Goal: Information Seeking & Learning: Learn about a topic

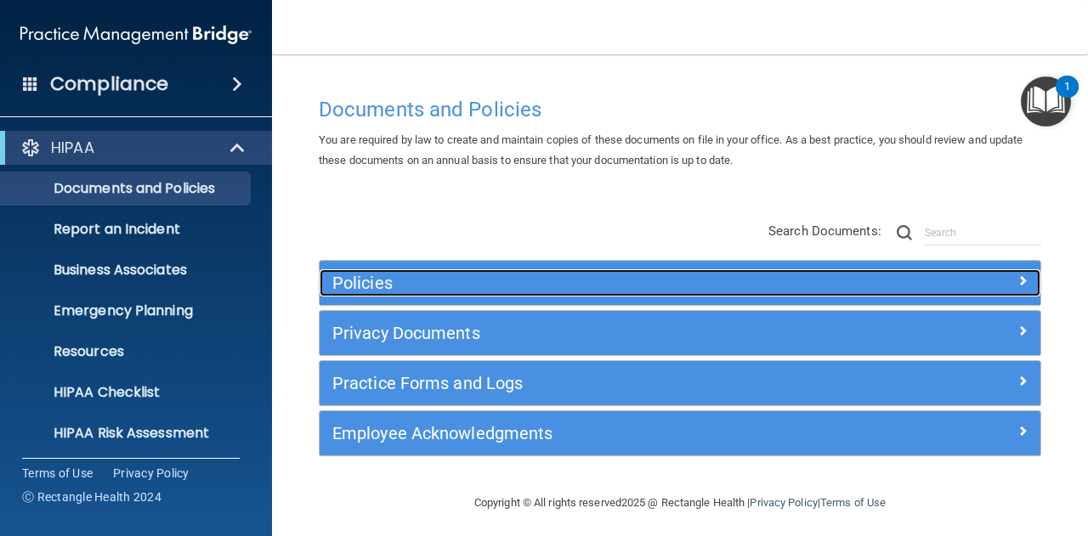
click at [998, 288] on div at bounding box center [950, 280] width 180 height 20
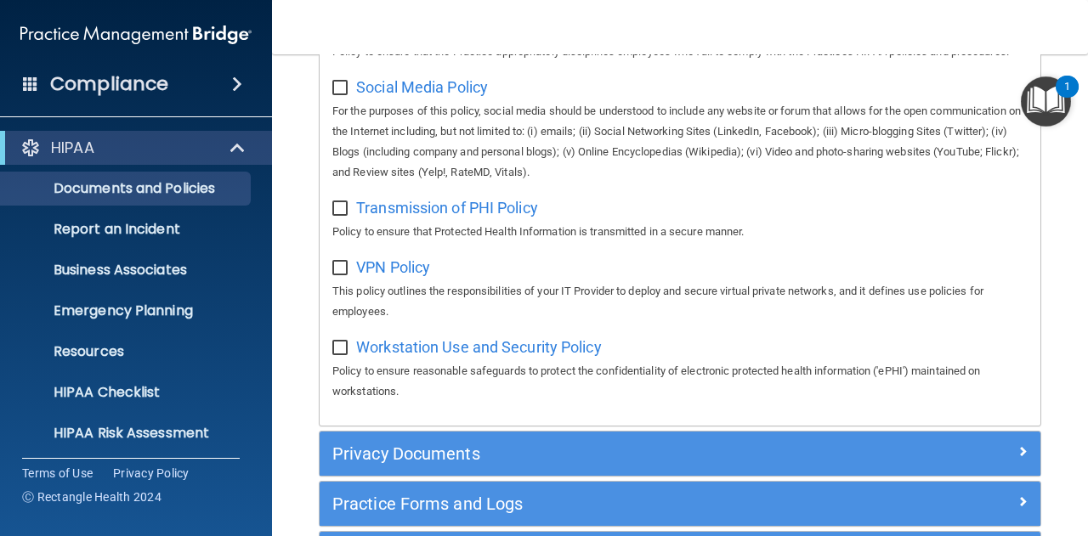
scroll to position [1530, 0]
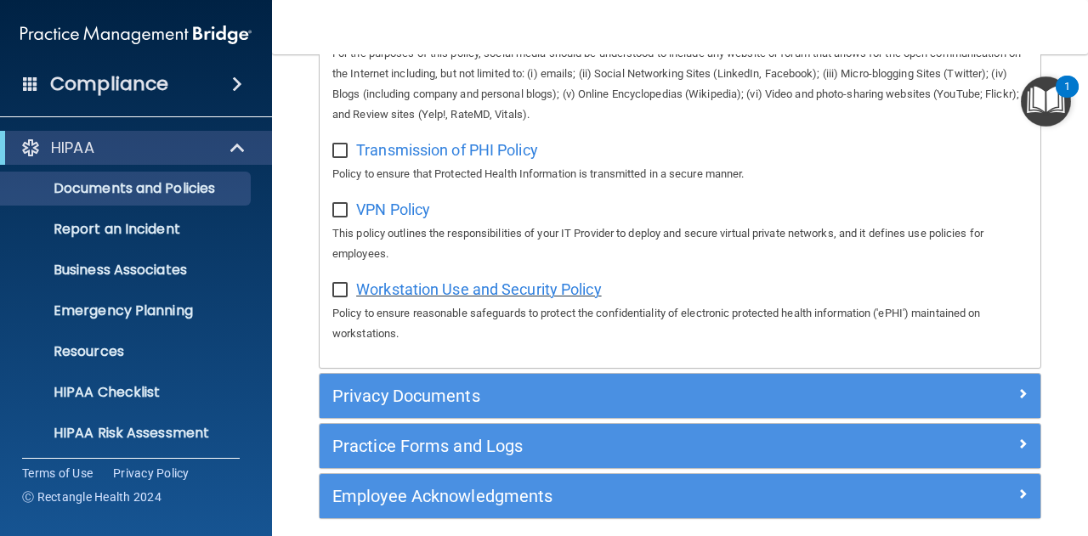
click at [508, 298] on span "Workstation Use and Security Policy" at bounding box center [479, 290] width 246 height 18
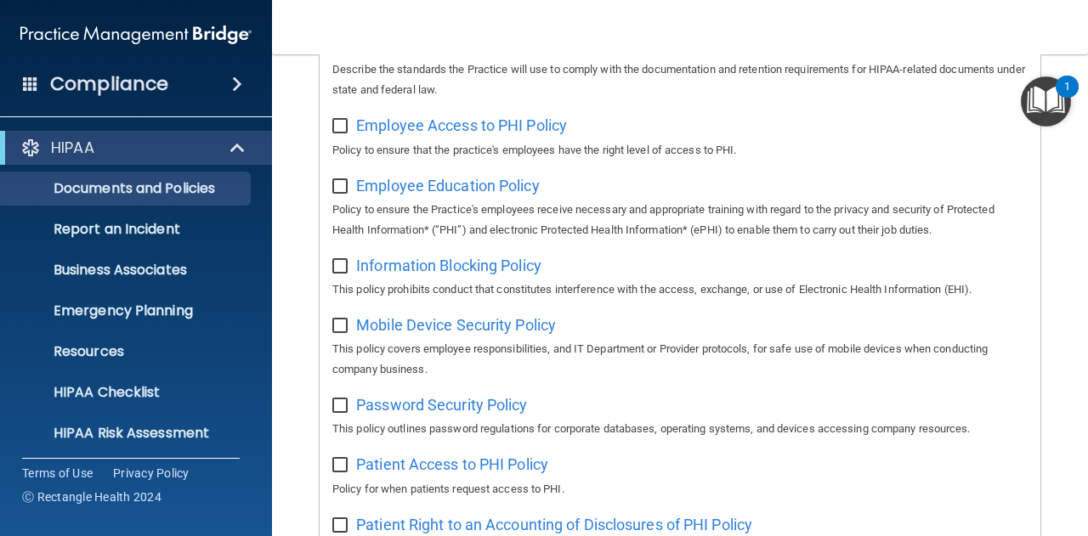
scroll to position [340, 0]
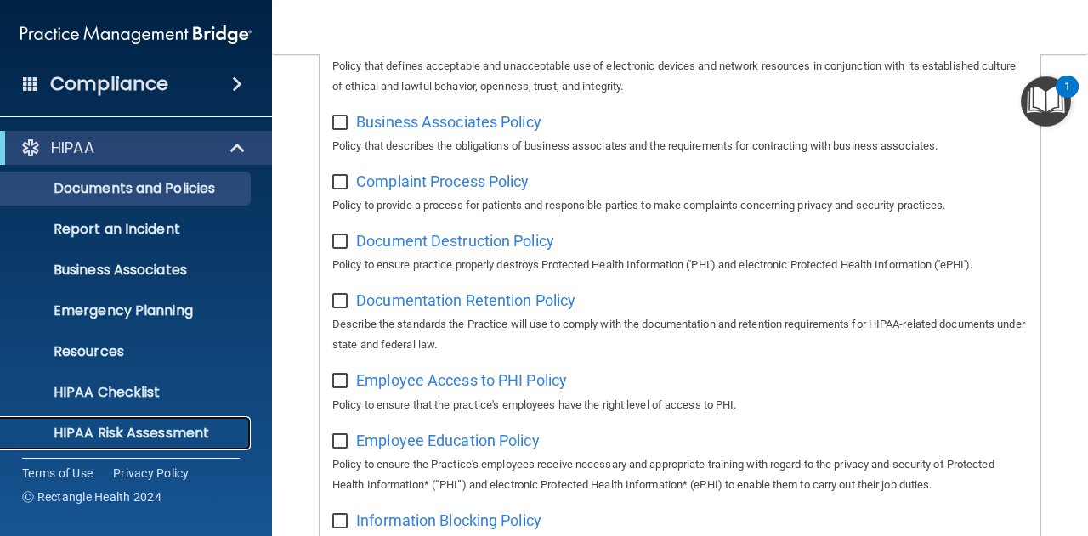
click at [124, 438] on p "HIPAA Risk Assessment" at bounding box center [127, 433] width 232 height 17
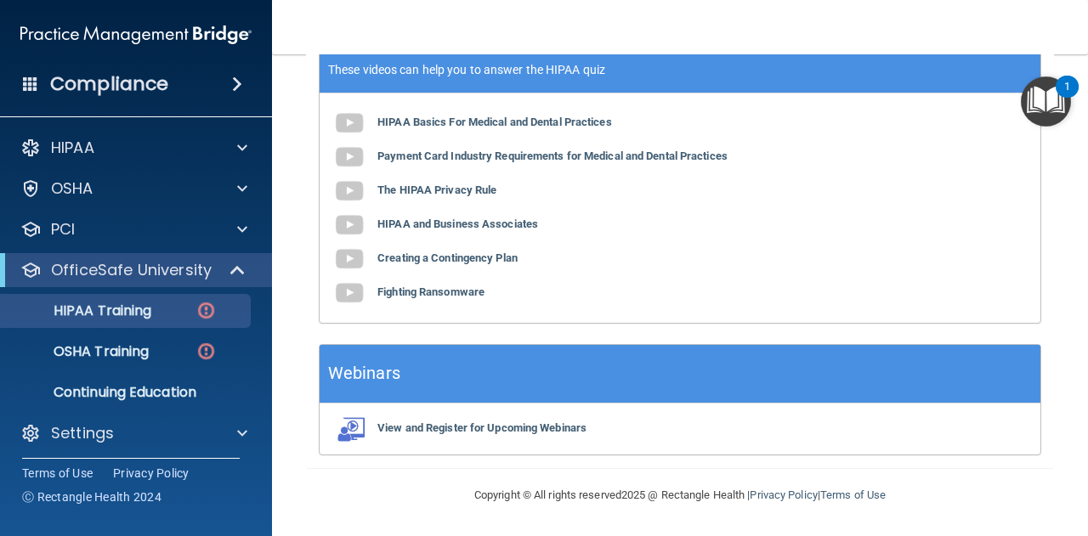
scroll to position [699, 0]
click at [168, 384] on p "Continuing Education" at bounding box center [127, 392] width 232 height 17
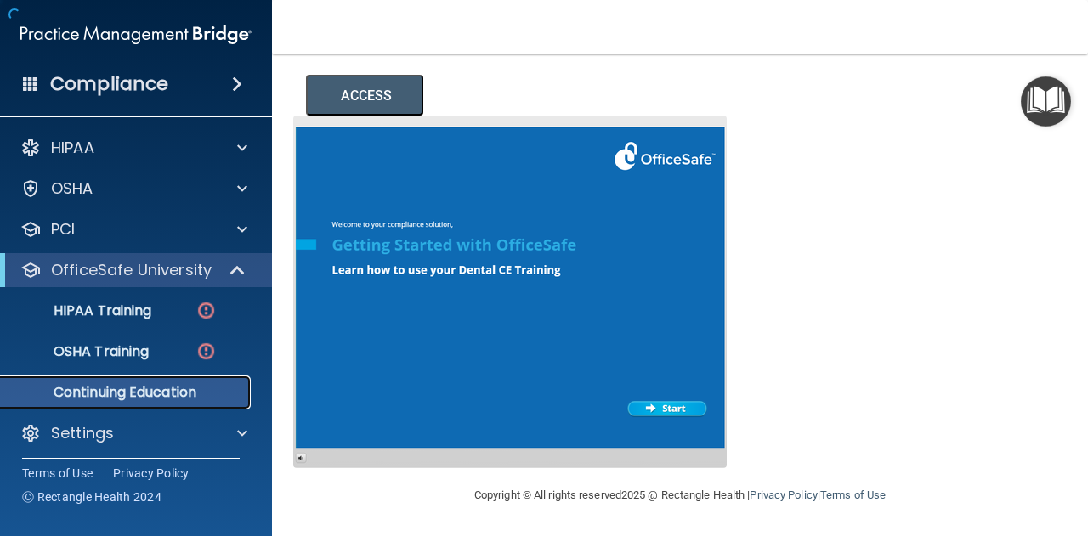
scroll to position [309, 0]
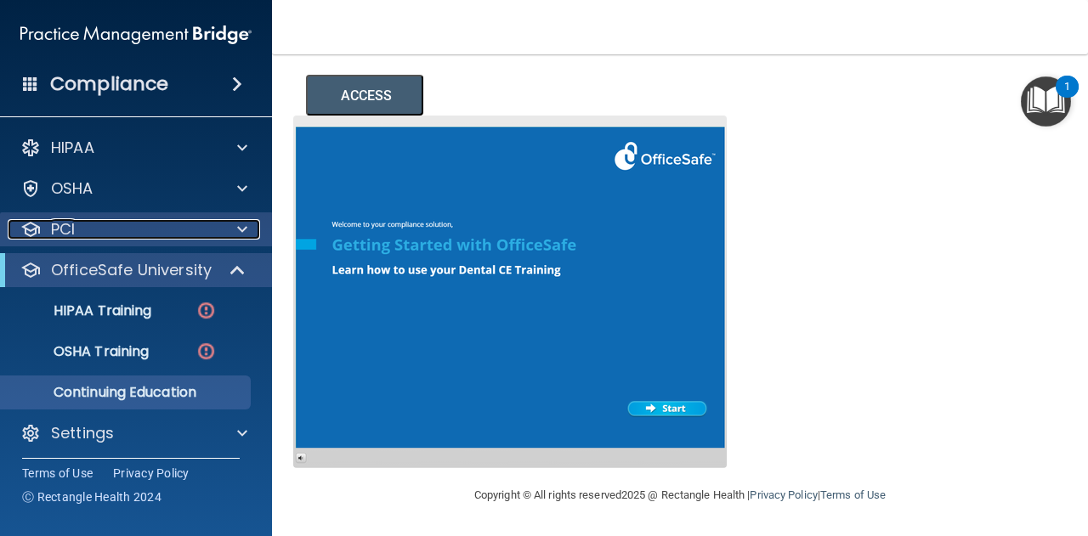
click at [213, 230] on div "PCI" at bounding box center [113, 229] width 211 height 20
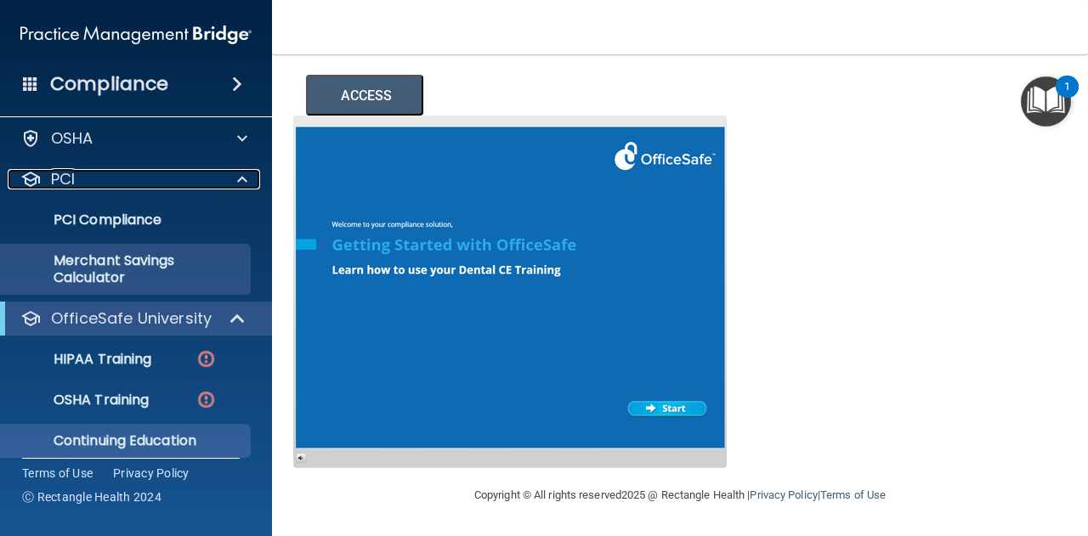
scroll to position [0, 0]
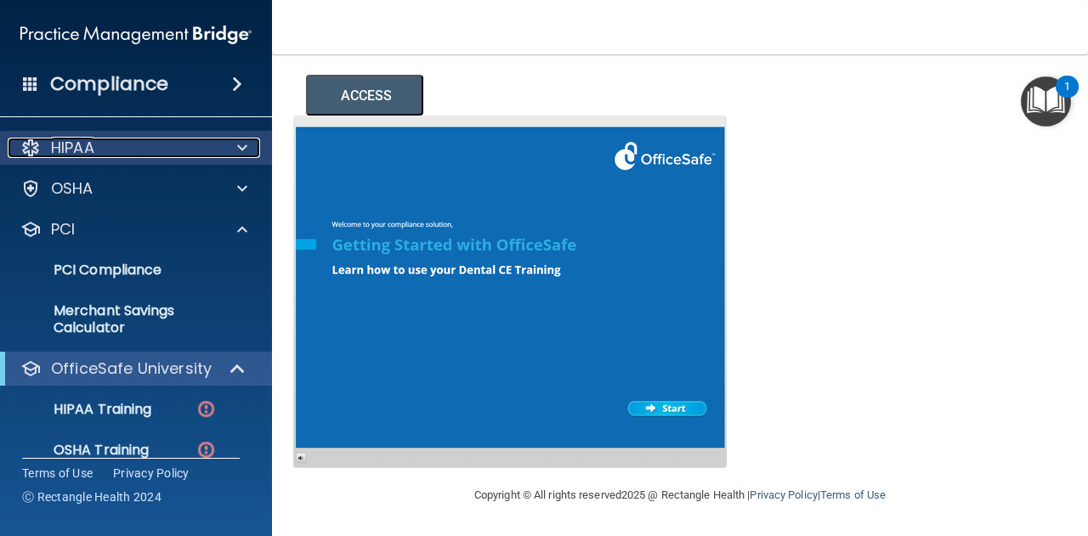
click at [242, 154] on span at bounding box center [242, 148] width 10 height 20
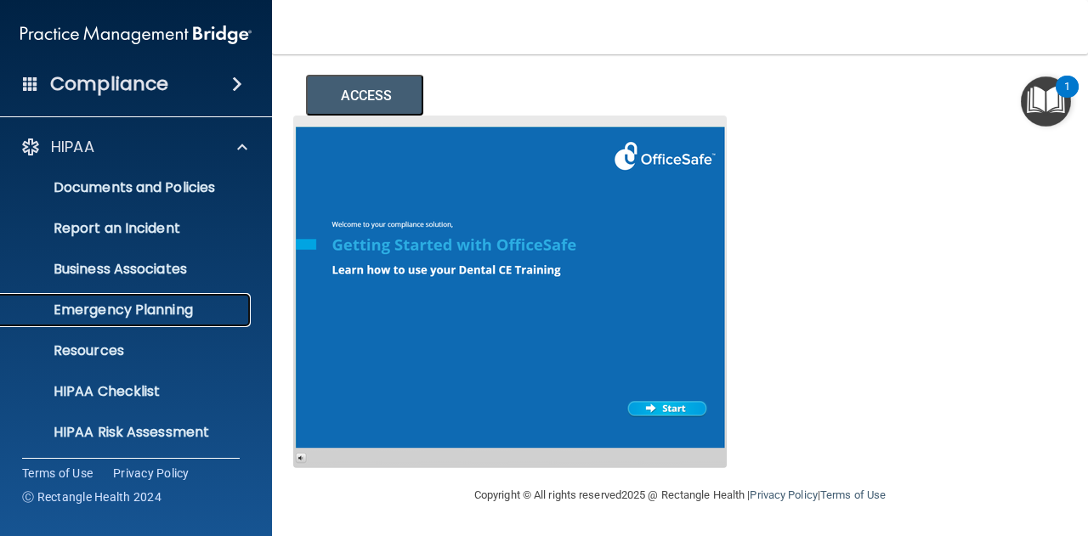
click at [145, 311] on p "Emergency Planning" at bounding box center [127, 310] width 232 height 17
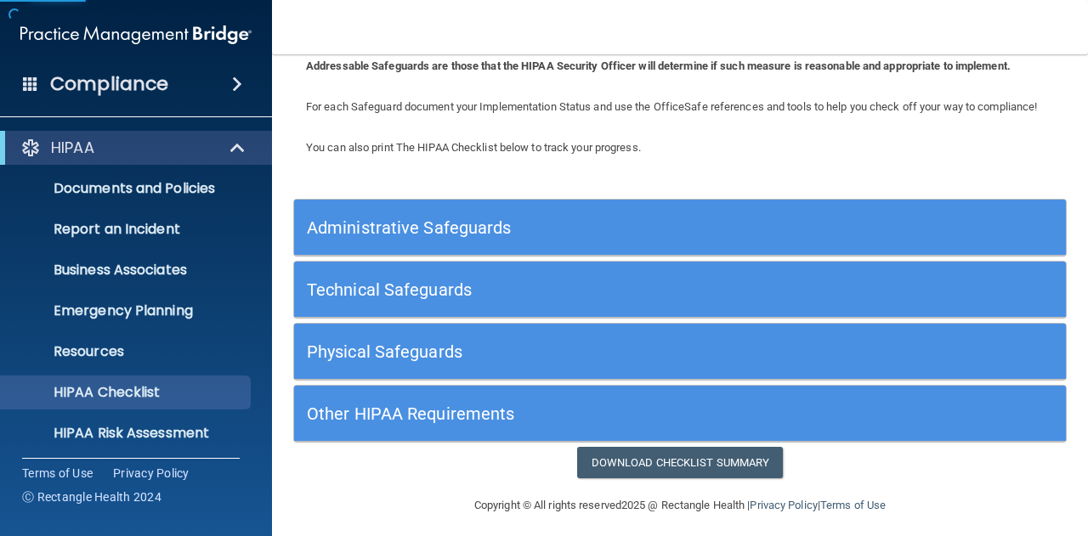
scroll to position [124, 0]
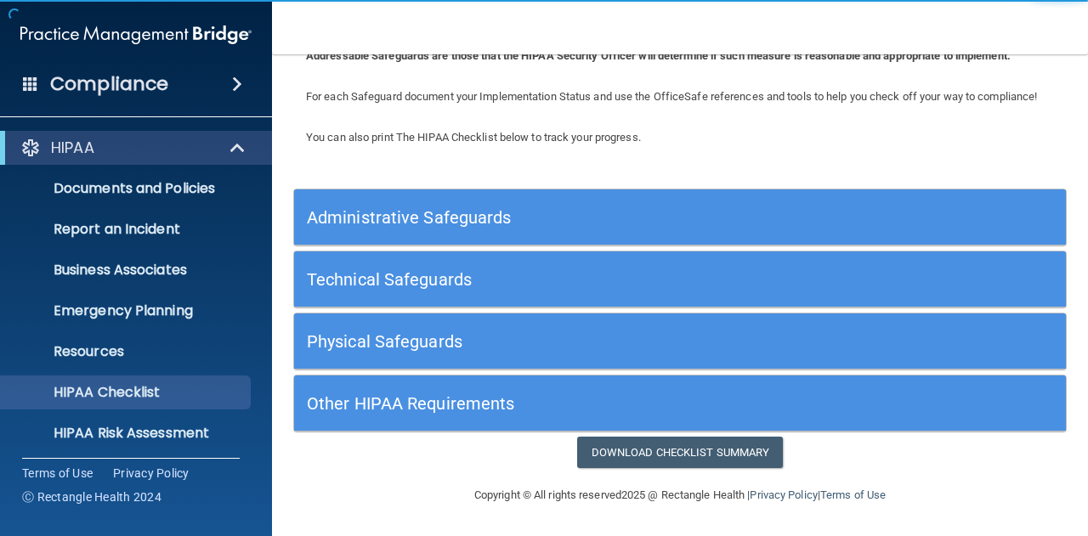
click at [490, 234] on div "Administrative Safeguards" at bounding box center [583, 217] width 579 height 38
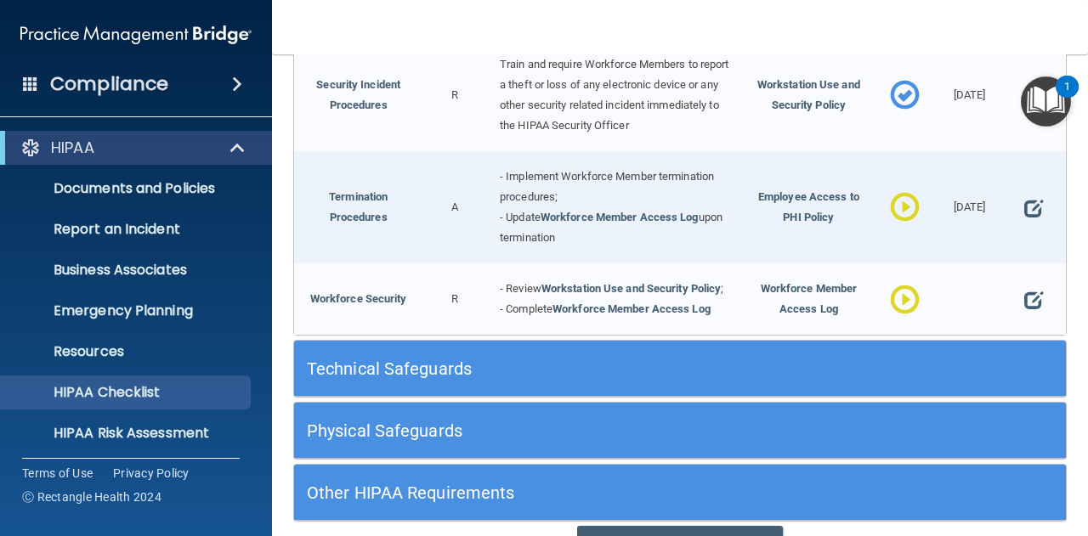
scroll to position [1875, 0]
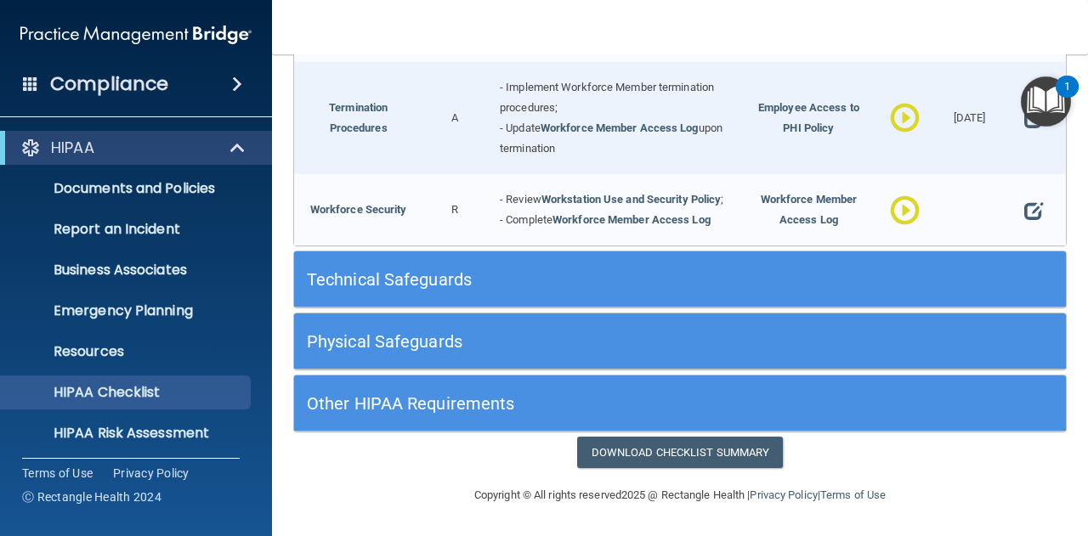
click at [683, 268] on div "Technical Safeguards" at bounding box center [583, 279] width 579 height 38
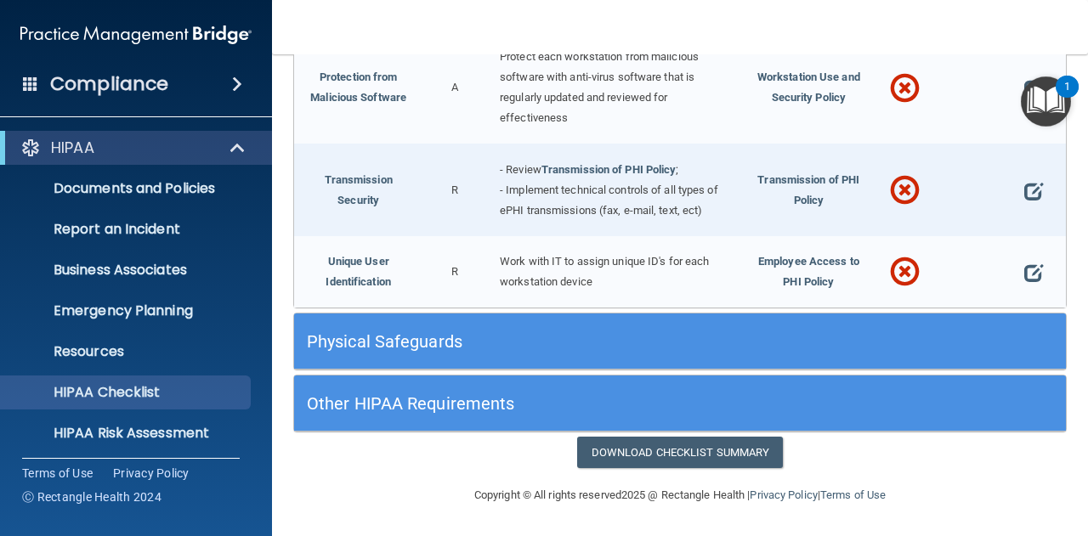
scroll to position [3238, 0]
click at [592, 341] on h5 "Physical Safeguards" at bounding box center [583, 341] width 553 height 19
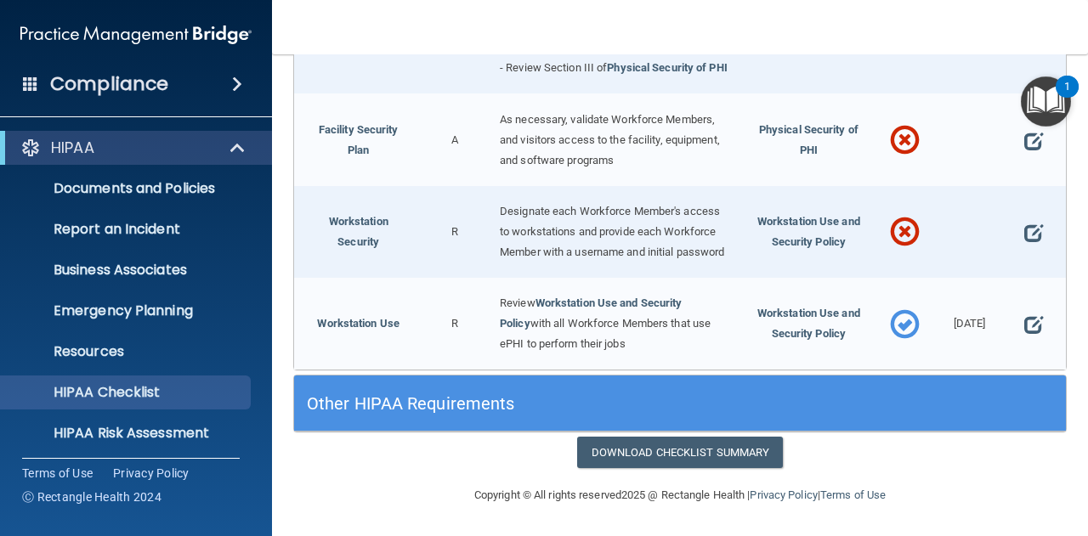
scroll to position [3970, 0]
click at [515, 409] on h5 "Other HIPAA Requirements" at bounding box center [583, 403] width 553 height 19
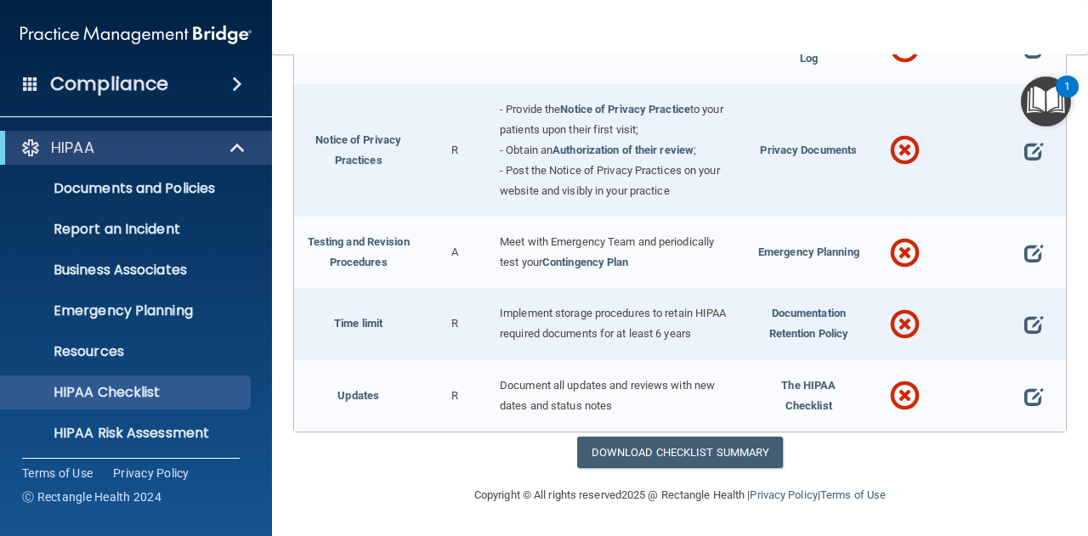
scroll to position [4887, 0]
